Goal: Task Accomplishment & Management: Manage account settings

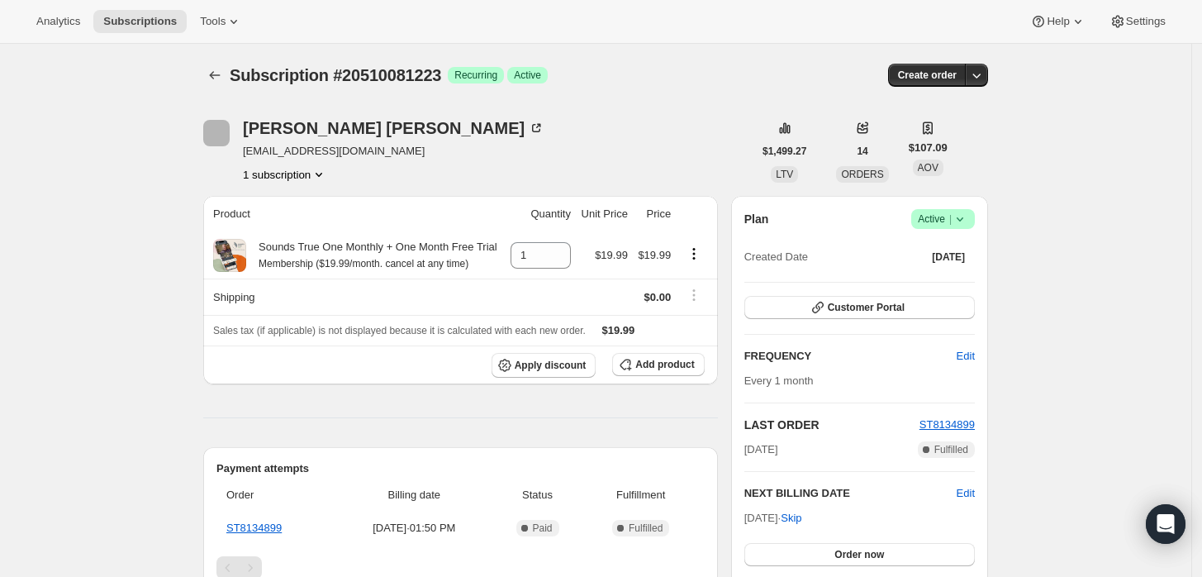
click at [968, 216] on icon at bounding box center [960, 219] width 17 height 17
click at [934, 277] on span "Cancel subscription" at bounding box center [948, 279] width 93 height 12
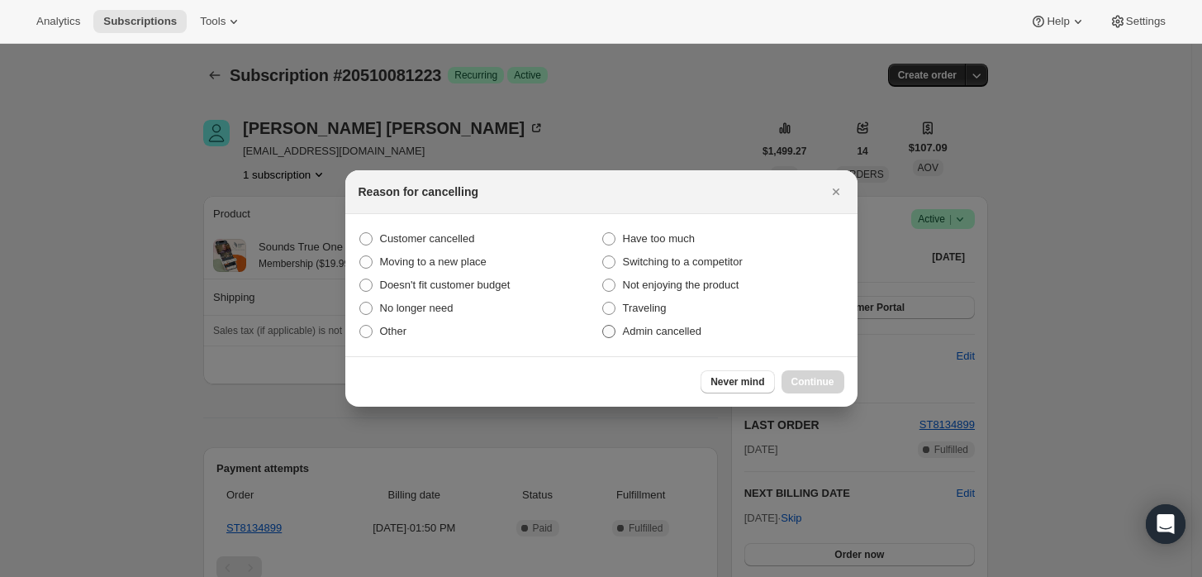
click at [654, 340] on label "Admin cancelled" at bounding box center [722, 331] width 243 height 23
click at [603, 326] on input "Admin cancelled" at bounding box center [602, 325] width 1 height 1
radio input "true"
click at [801, 376] on span "Continue" at bounding box center [812, 381] width 43 height 13
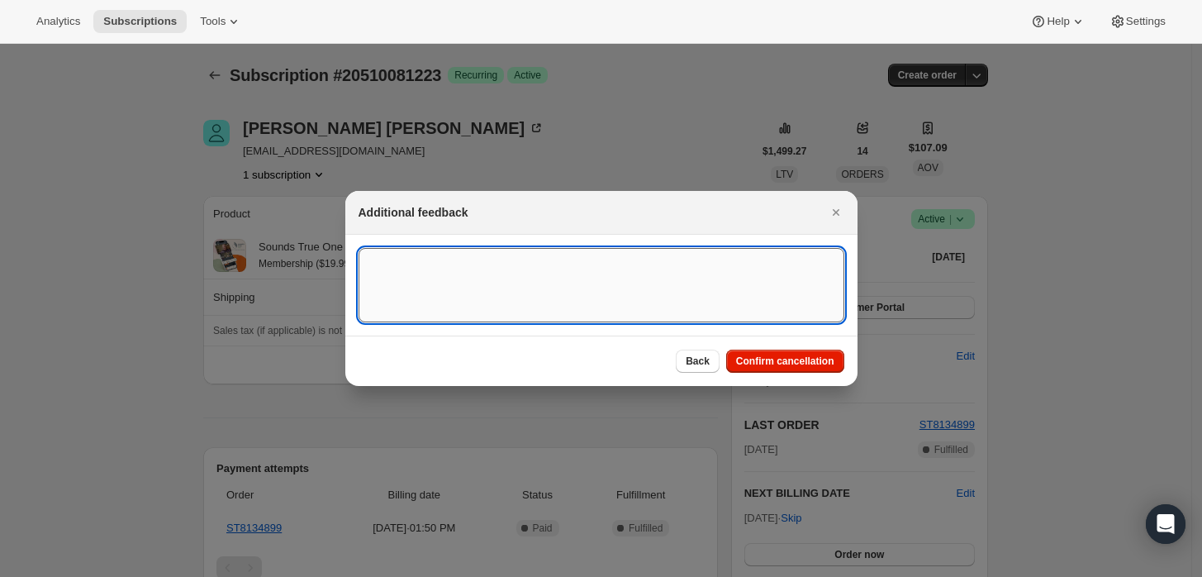
click at [663, 284] on textarea ":rbj:" at bounding box center [602, 285] width 486 height 74
type textarea "Customer requested cancellation."
click at [794, 365] on span "Confirm cancellation" at bounding box center [785, 360] width 98 height 13
